Goal: Task Accomplishment & Management: Use online tool/utility

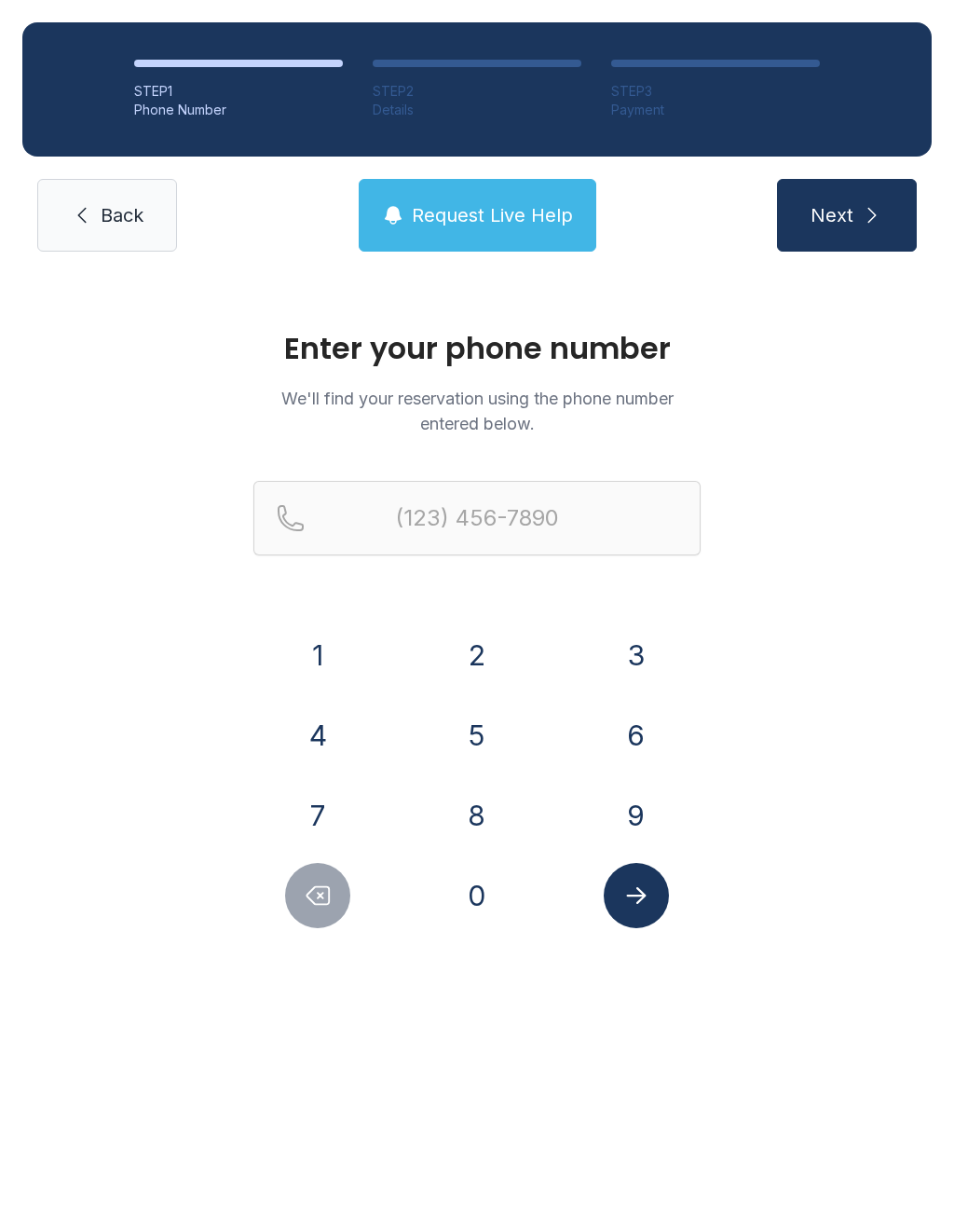
click at [637, 814] on button "9" at bounding box center [636, 815] width 65 height 65
click at [485, 911] on button "0" at bounding box center [477, 895] width 65 height 65
click at [305, 655] on button "1" at bounding box center [317, 654] width 65 height 65
click at [322, 730] on button "4" at bounding box center [317, 735] width 65 height 65
click at [475, 818] on button "8" at bounding box center [477, 815] width 65 height 65
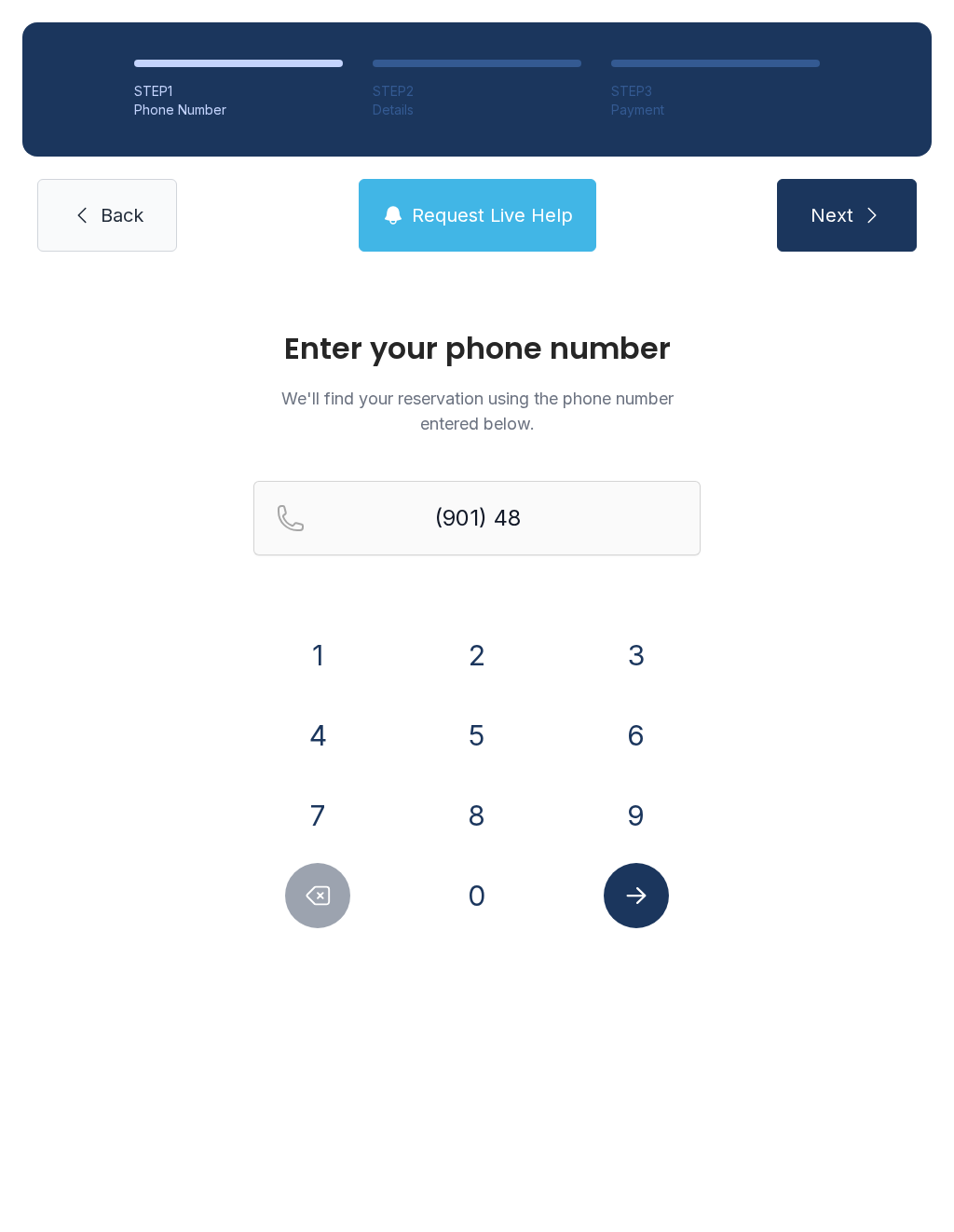
click at [308, 826] on button "7" at bounding box center [317, 815] width 65 height 65
click at [473, 829] on button "8" at bounding box center [477, 815] width 65 height 65
click at [483, 739] on button "5" at bounding box center [477, 735] width 65 height 65
click at [320, 756] on button "4" at bounding box center [317, 735] width 65 height 65
click at [471, 739] on button "5" at bounding box center [477, 735] width 65 height 65
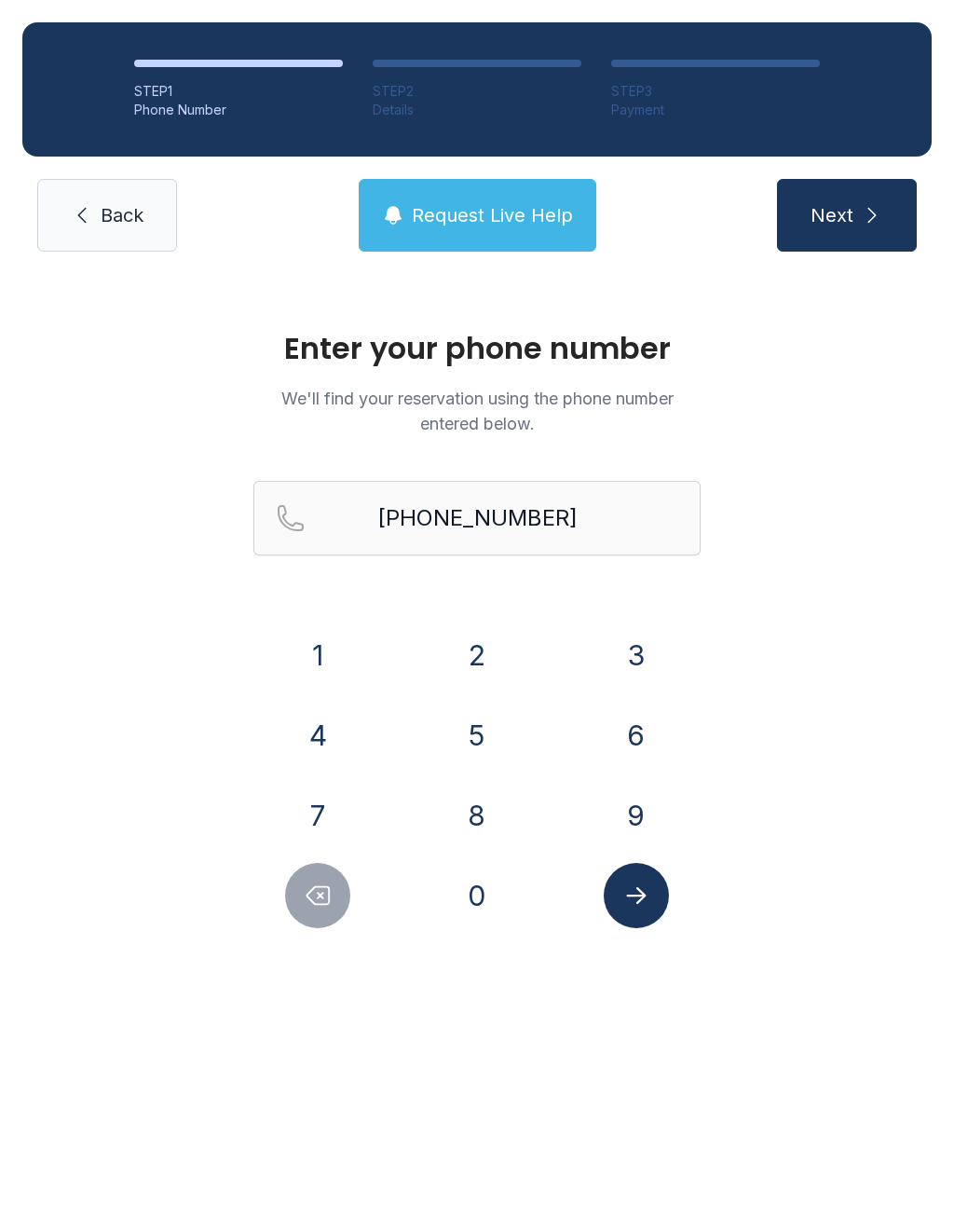
click at [636, 903] on icon "Submit lookup form" at bounding box center [636, 895] width 28 height 28
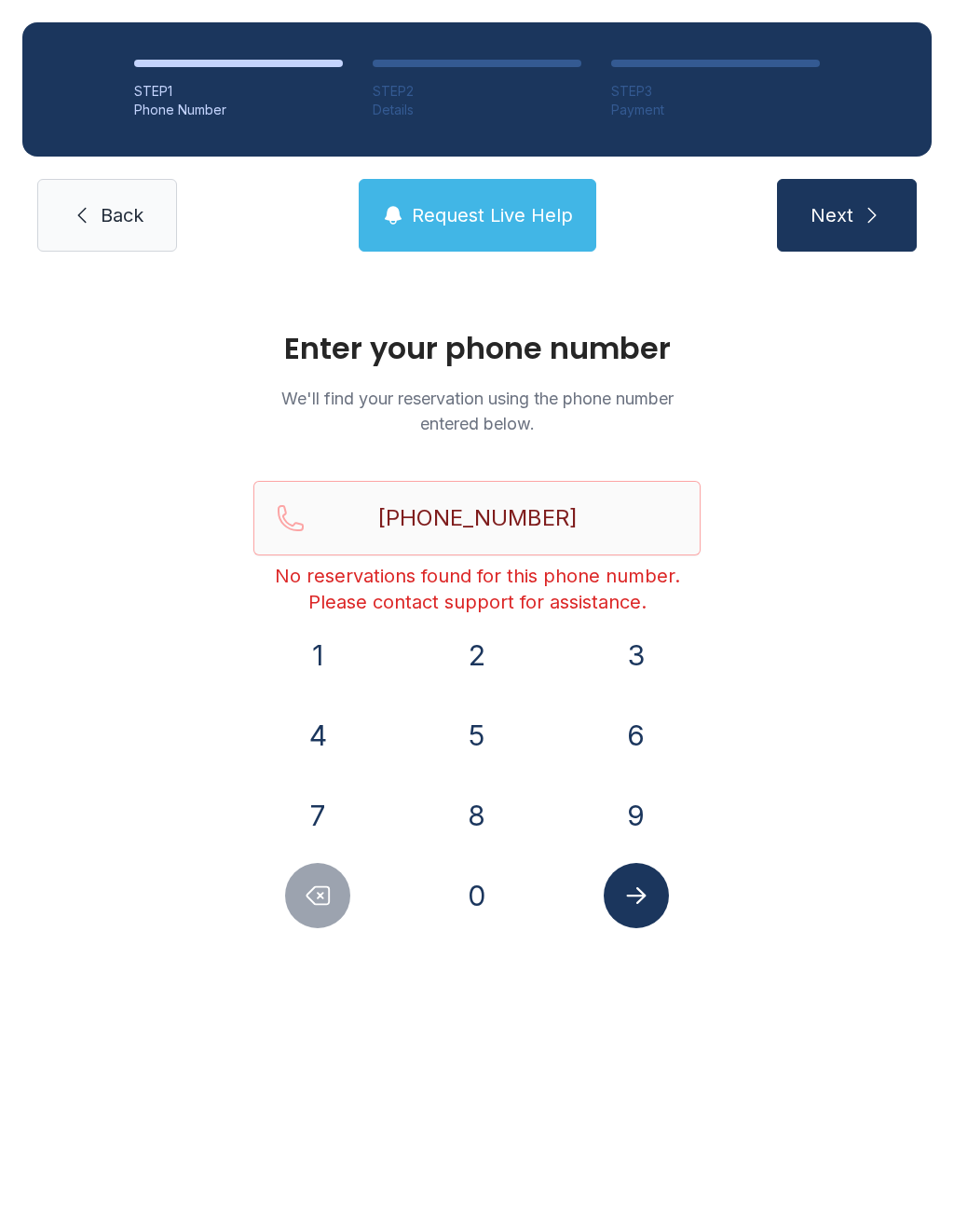
click at [640, 897] on icon "Submit lookup form" at bounding box center [636, 895] width 28 height 28
click at [640, 904] on icon "Submit lookup form" at bounding box center [636, 895] width 28 height 28
click at [640, 893] on icon "Submit lookup form" at bounding box center [636, 895] width 28 height 28
click at [314, 900] on icon "Delete number" at bounding box center [317, 895] width 28 height 28
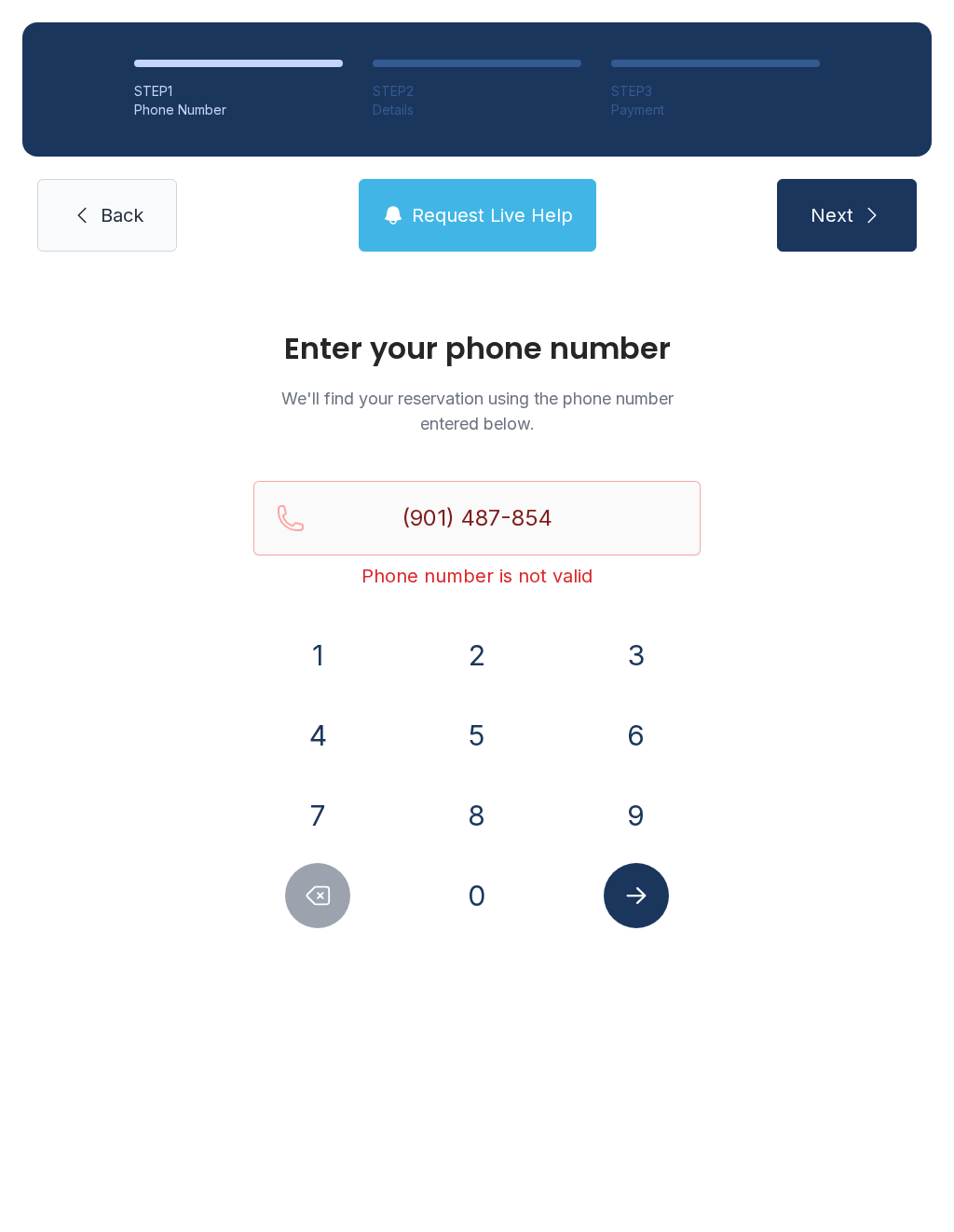
click at [316, 895] on icon "Delete number" at bounding box center [317, 895] width 28 height 28
click at [315, 747] on button "4" at bounding box center [317, 735] width 65 height 65
click at [486, 746] on button "5" at bounding box center [477, 735] width 65 height 65
click at [314, 899] on icon "Delete number" at bounding box center [317, 895] width 28 height 28
click at [313, 898] on icon "Delete number" at bounding box center [317, 895] width 28 height 28
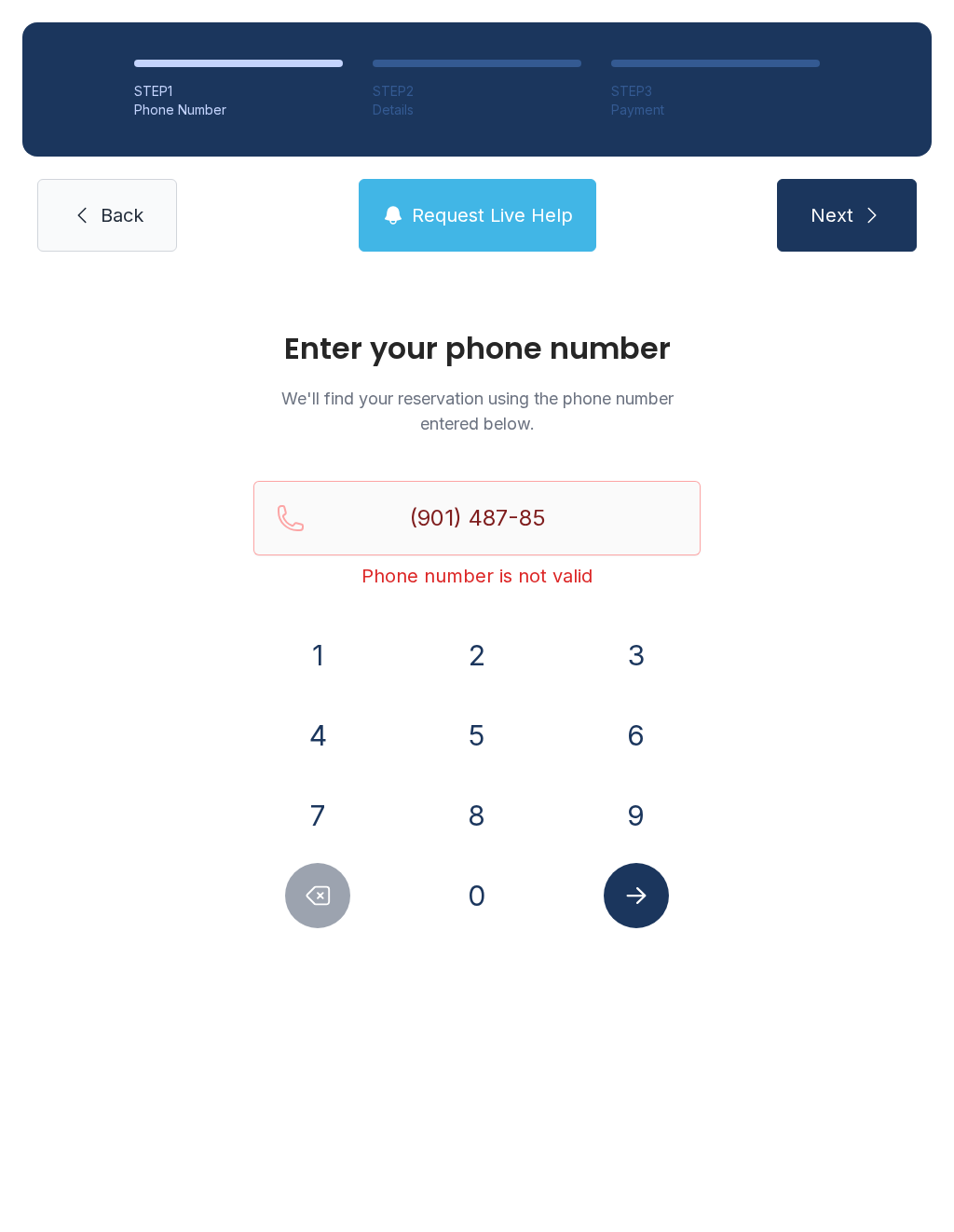
click at [313, 893] on icon "Delete number" at bounding box center [317, 895] width 28 height 28
click at [308, 901] on icon "Delete number" at bounding box center [317, 895] width 28 height 28
click at [312, 893] on icon "Delete number" at bounding box center [317, 895] width 28 height 28
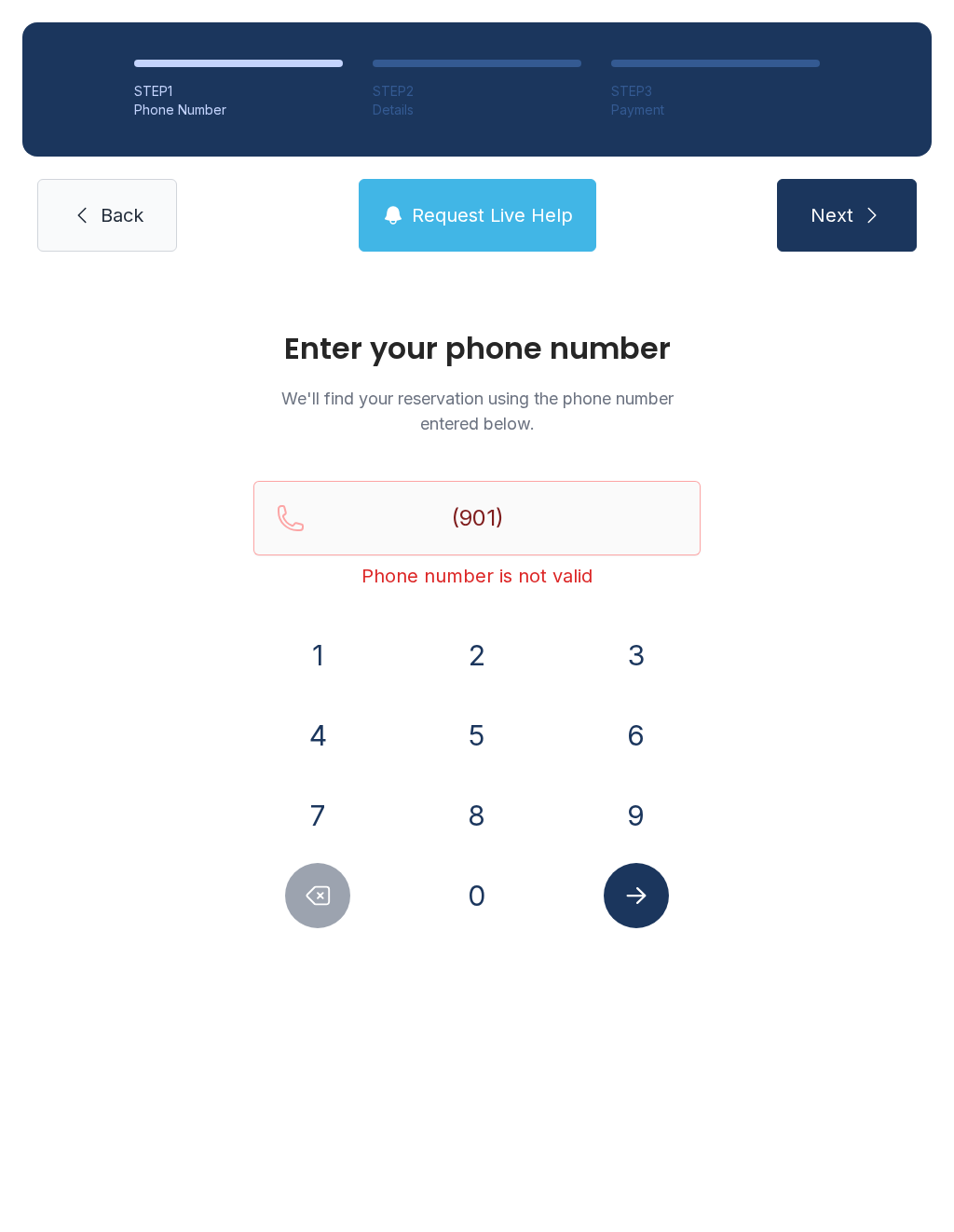
click at [312, 893] on icon "Delete number" at bounding box center [317, 895] width 28 height 28
click at [309, 885] on icon "Delete number" at bounding box center [317, 895] width 28 height 28
type input "(9"
click at [309, 885] on icon "Delete number" at bounding box center [317, 895] width 28 height 28
click at [311, 890] on icon "Delete number" at bounding box center [317, 895] width 28 height 28
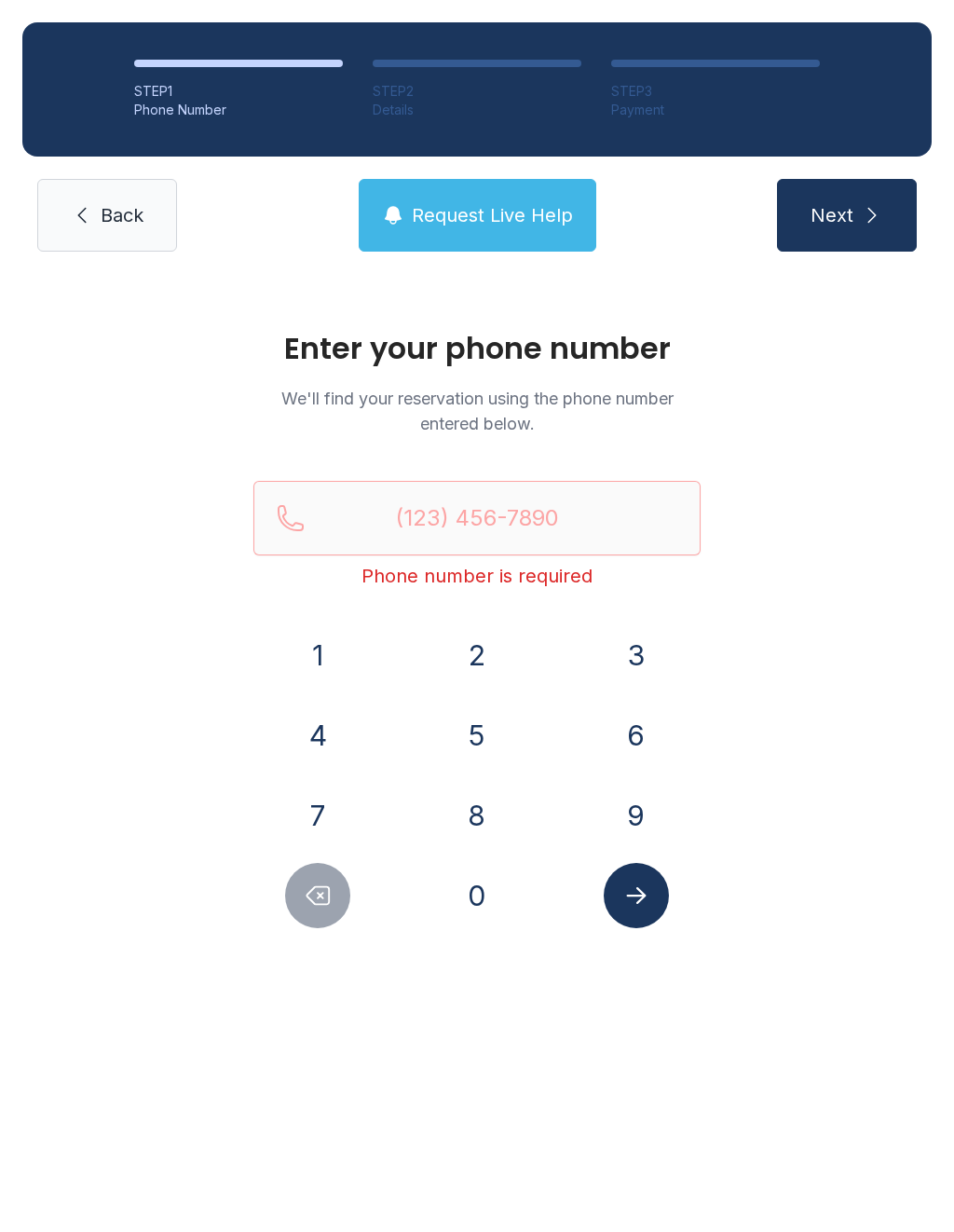
click at [310, 890] on icon "Delete number" at bounding box center [317, 895] width 28 height 28
